Goal: Book appointment/travel/reservation

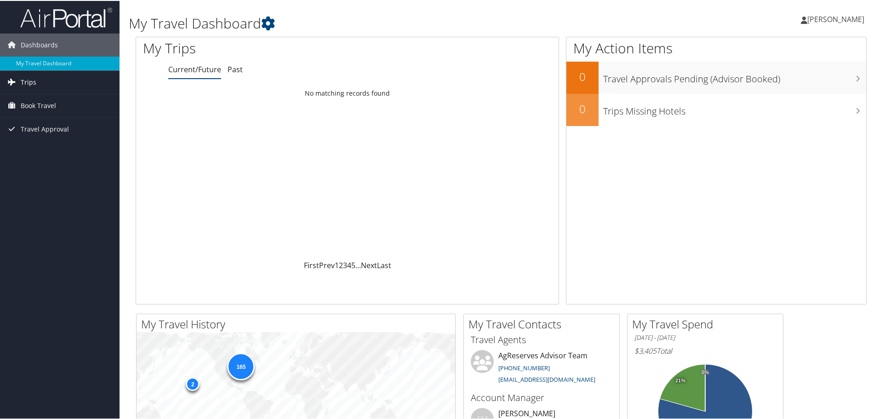
click at [55, 87] on link "Trips" at bounding box center [59, 81] width 119 height 23
click at [55, 144] on span "Book Travel" at bounding box center [38, 146] width 35 height 23
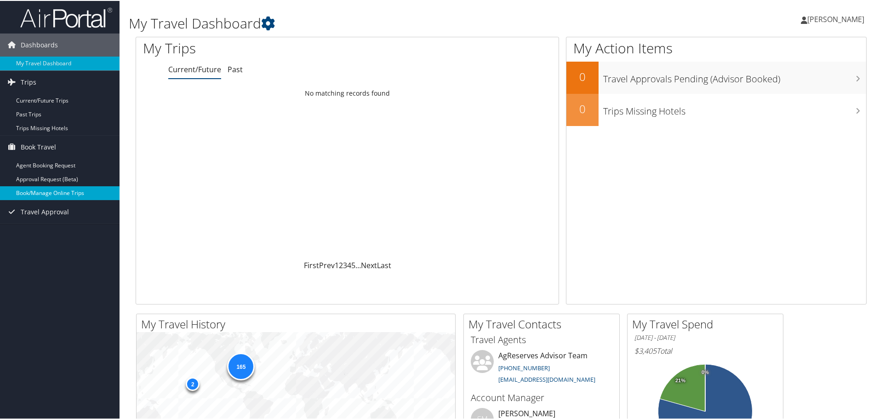
click at [57, 188] on link "Book/Manage Online Trips" at bounding box center [59, 192] width 119 height 14
